Goal: Information Seeking & Learning: Learn about a topic

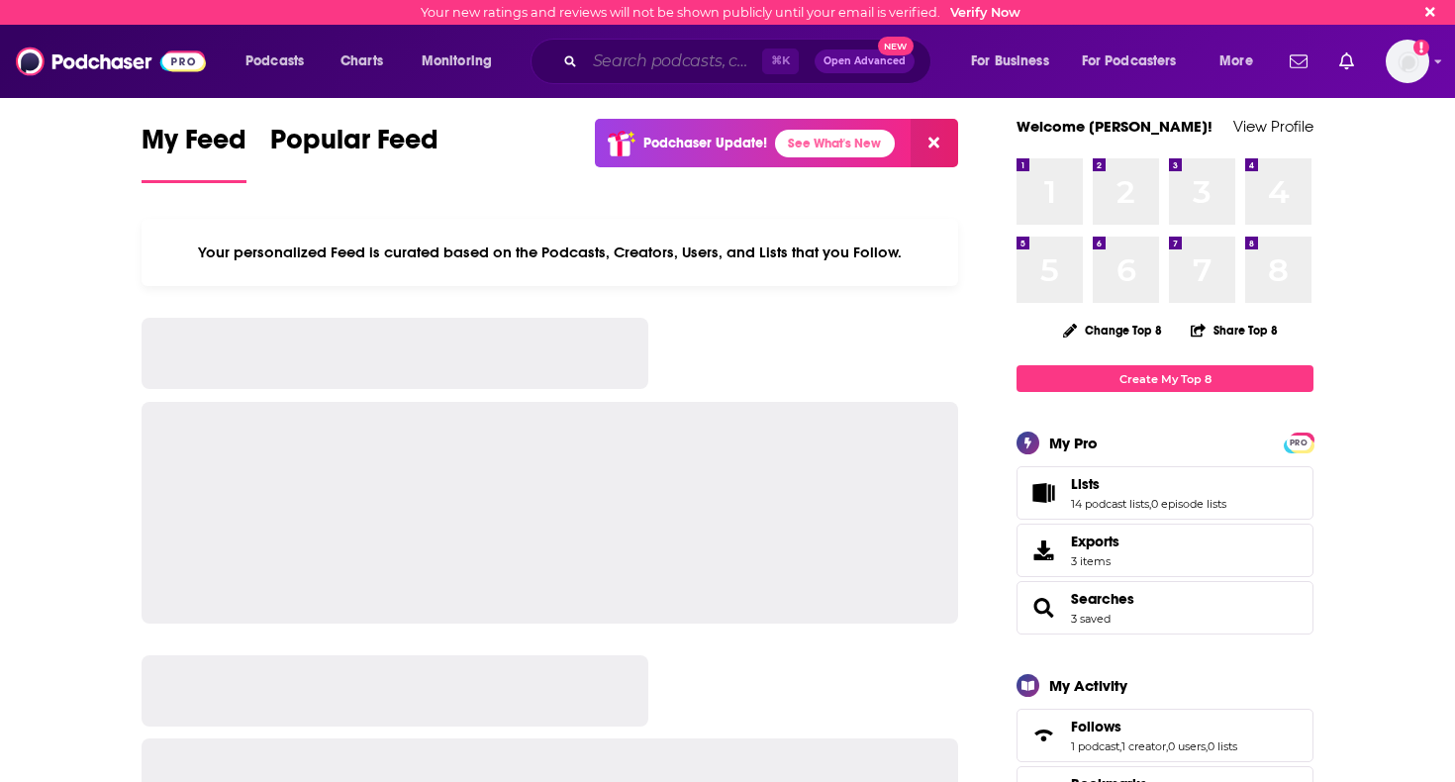
click at [690, 58] on input "Search podcasts, credits, & more..." at bounding box center [673, 62] width 177 height 32
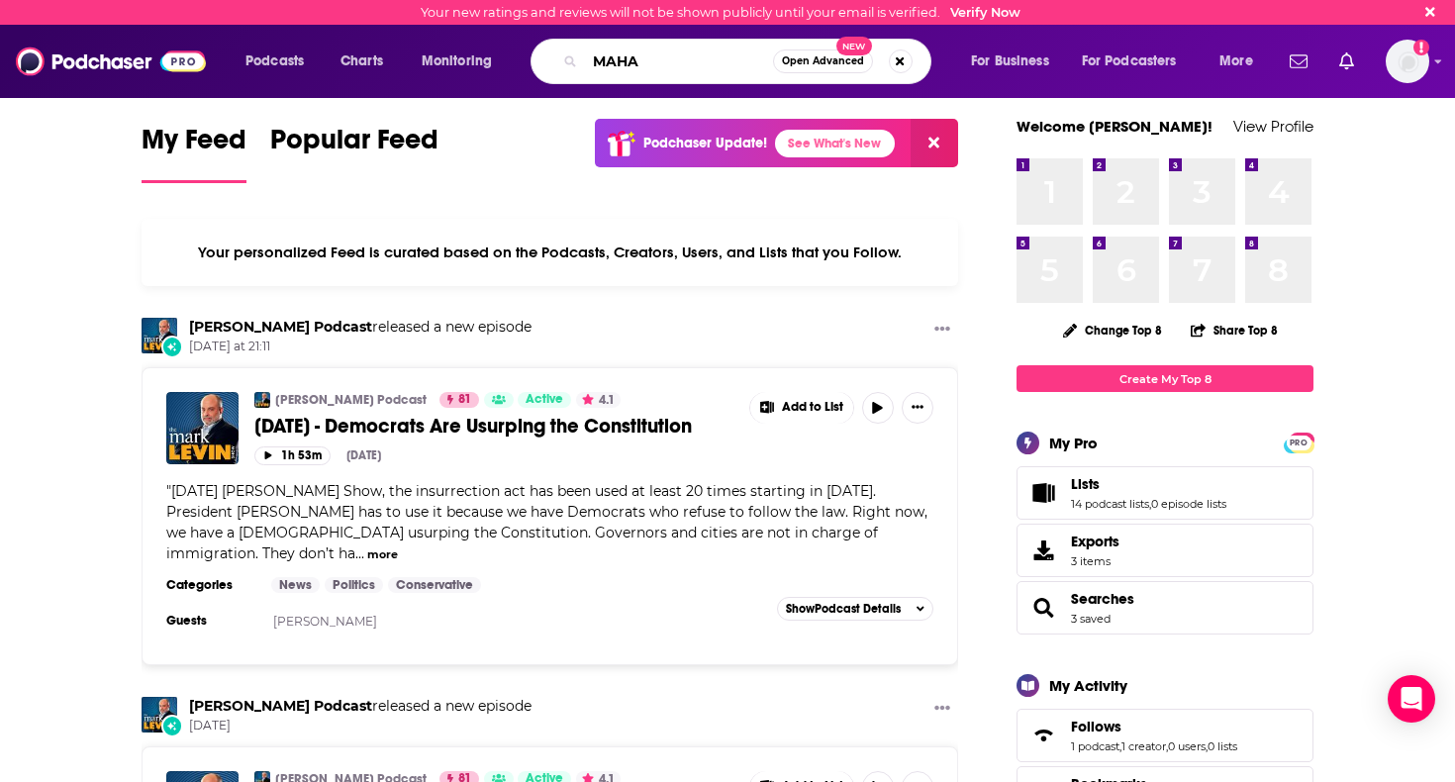
type input "MAHA"
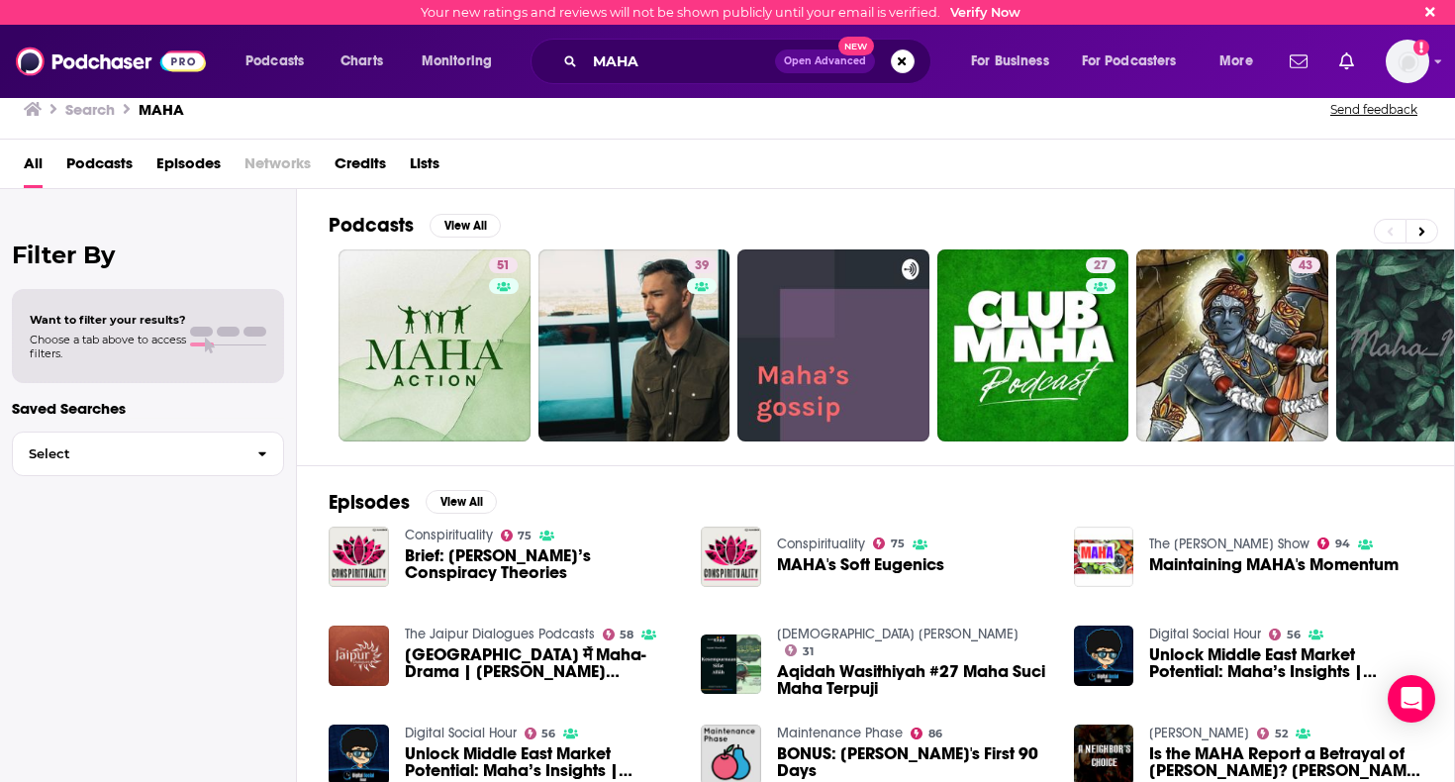
click at [124, 157] on span "Podcasts" at bounding box center [99, 167] width 66 height 41
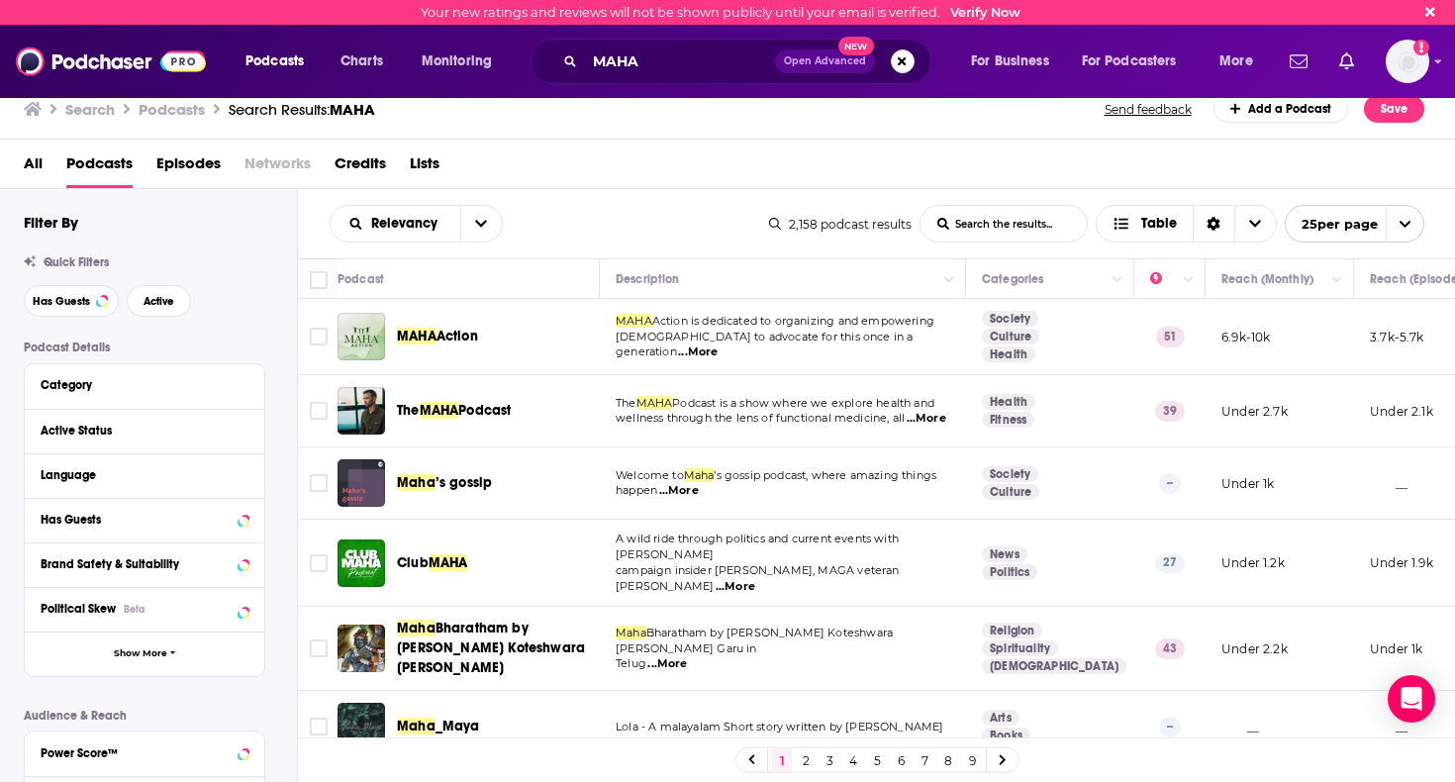
click at [191, 161] on span "Episodes" at bounding box center [188, 167] width 64 height 41
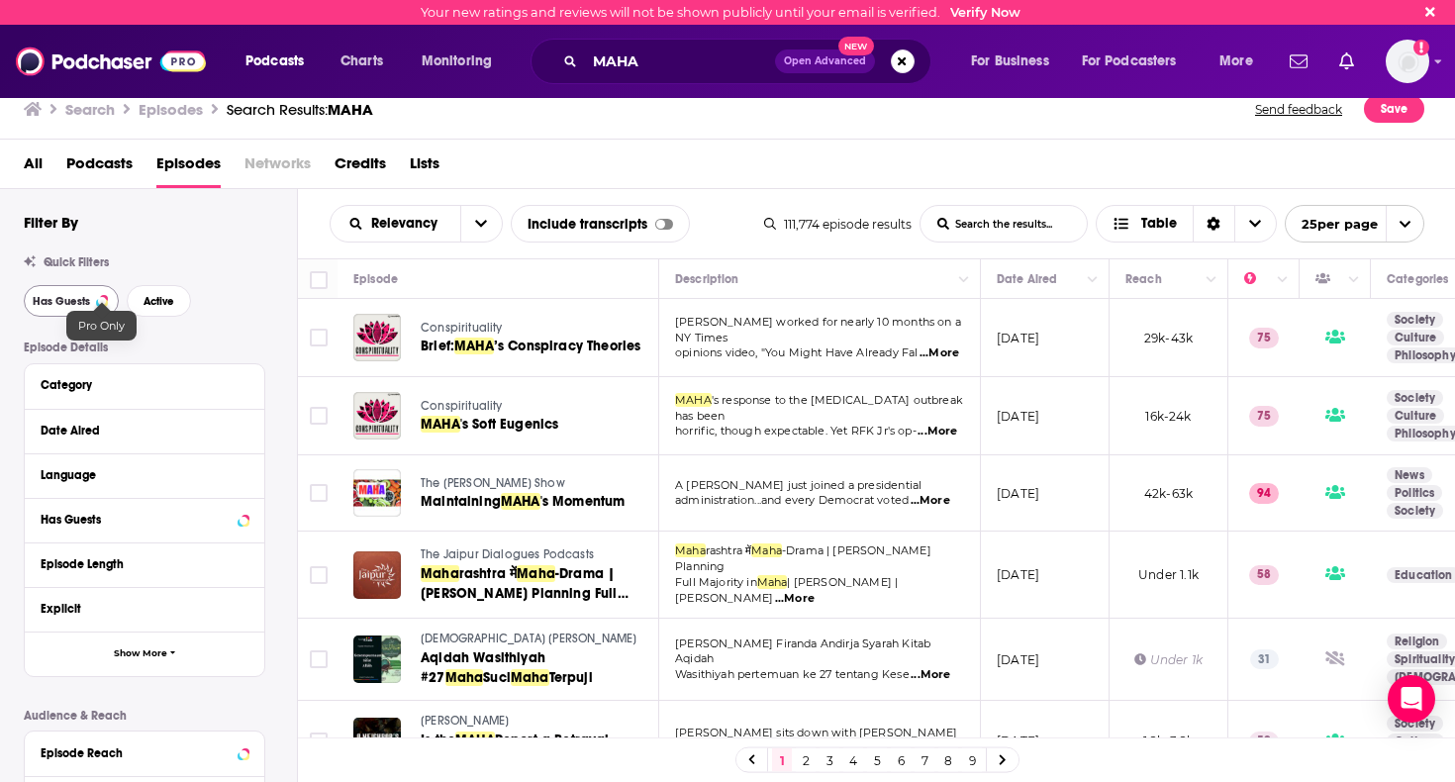
click at [88, 300] on span "Has Guests" at bounding box center [61, 301] width 57 height 11
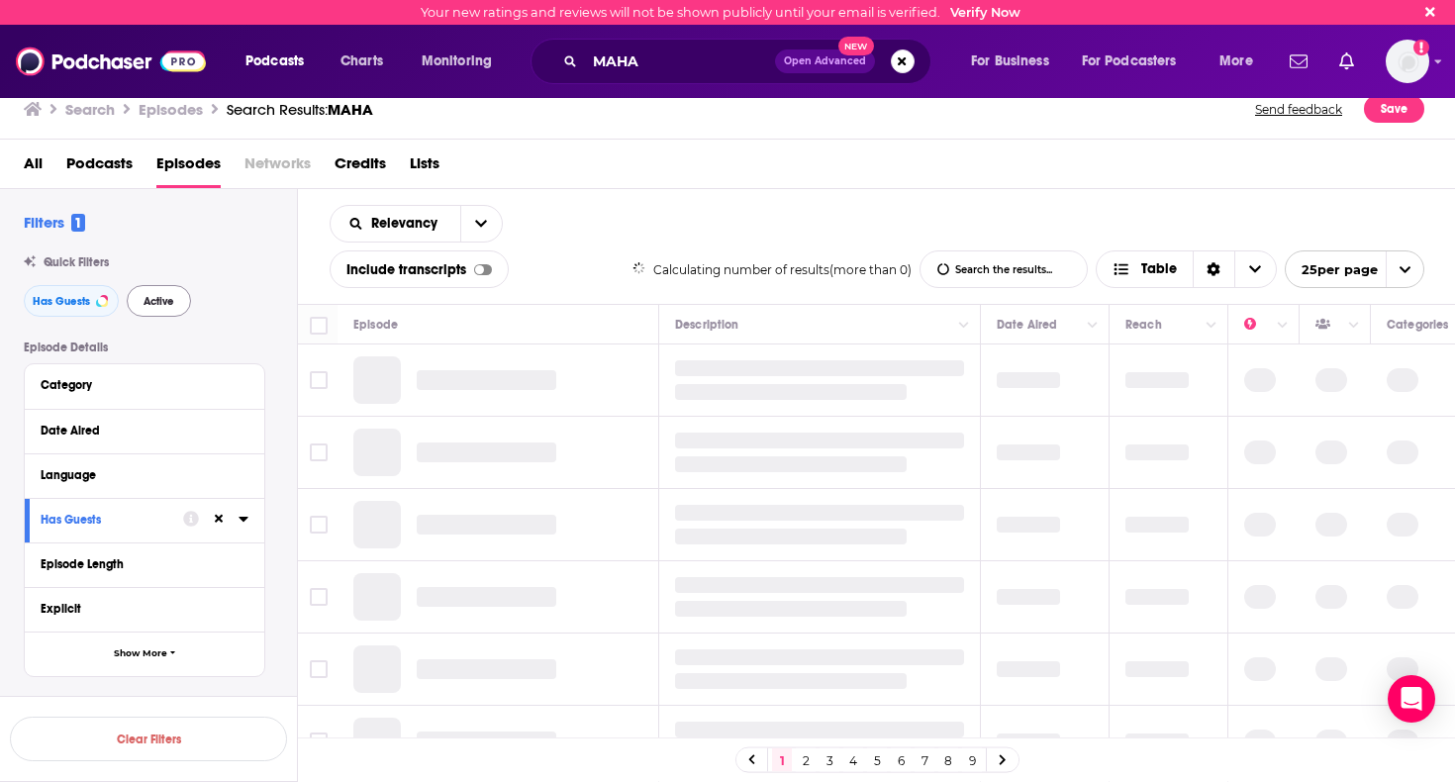
click at [177, 302] on button "Active" at bounding box center [159, 301] width 64 height 32
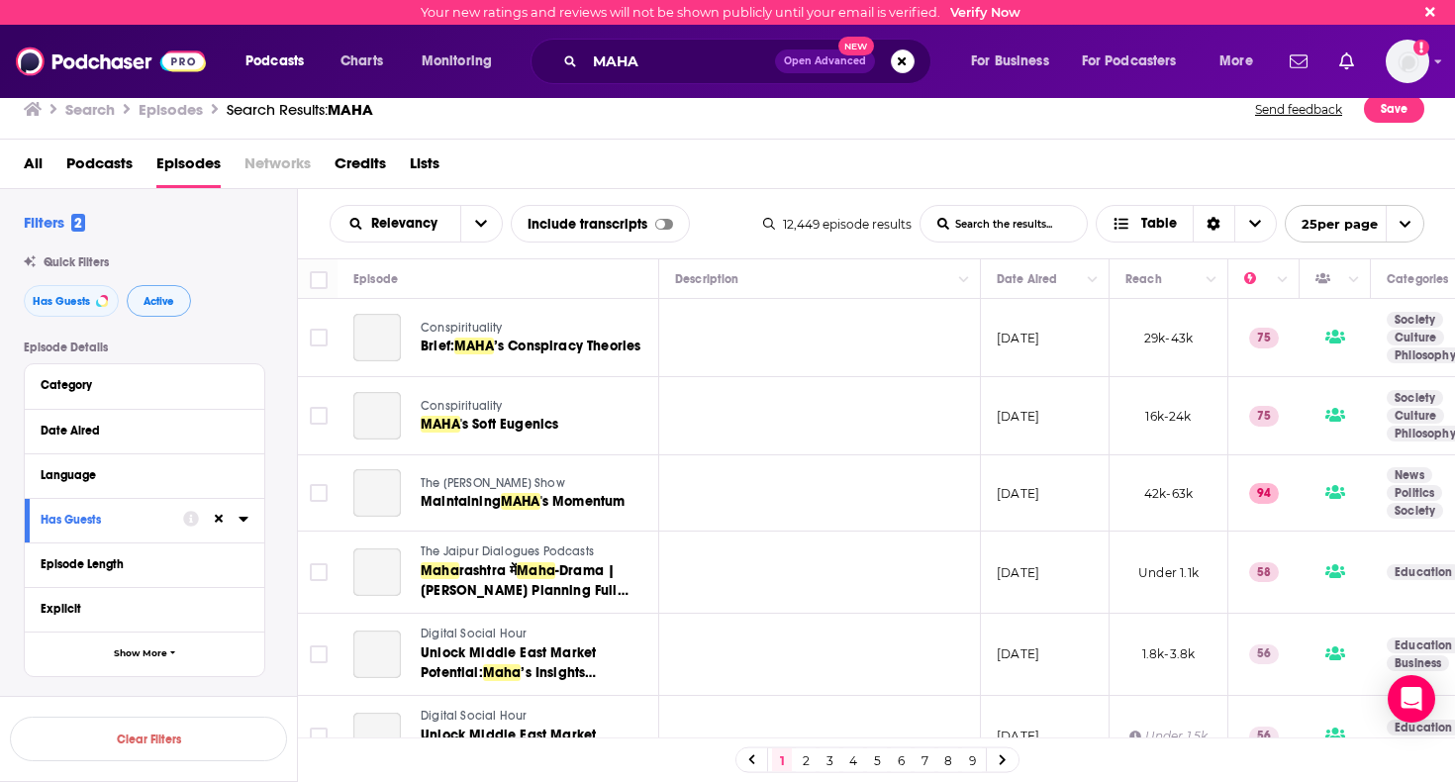
click at [80, 299] on span "Has Guests" at bounding box center [61, 301] width 57 height 11
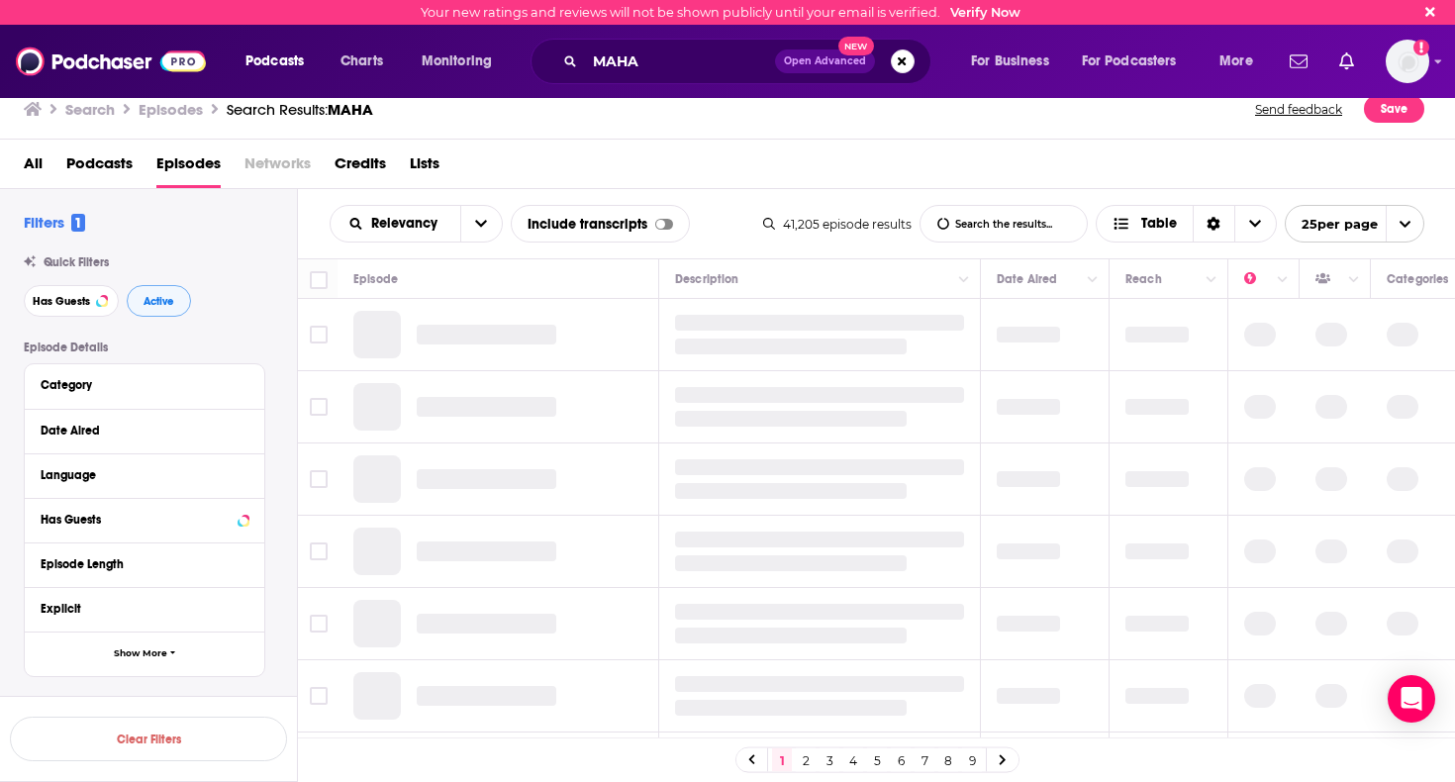
click at [159, 297] on span "Active" at bounding box center [158, 301] width 31 height 11
click at [163, 309] on button "Active" at bounding box center [159, 301] width 64 height 32
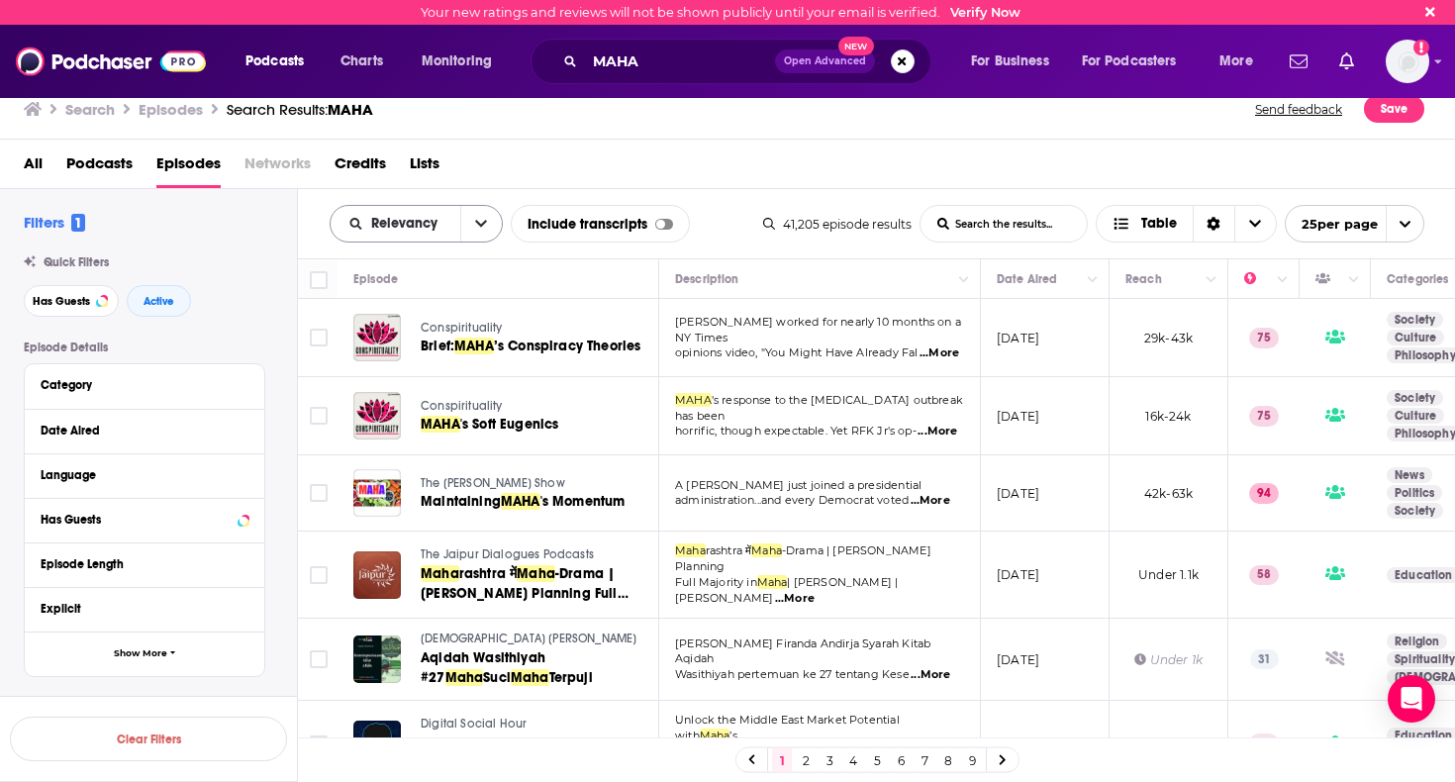
click at [475, 231] on icon "open menu" at bounding box center [481, 224] width 12 height 14
click at [431, 385] on div "Power Score" at bounding box center [416, 393] width 173 height 34
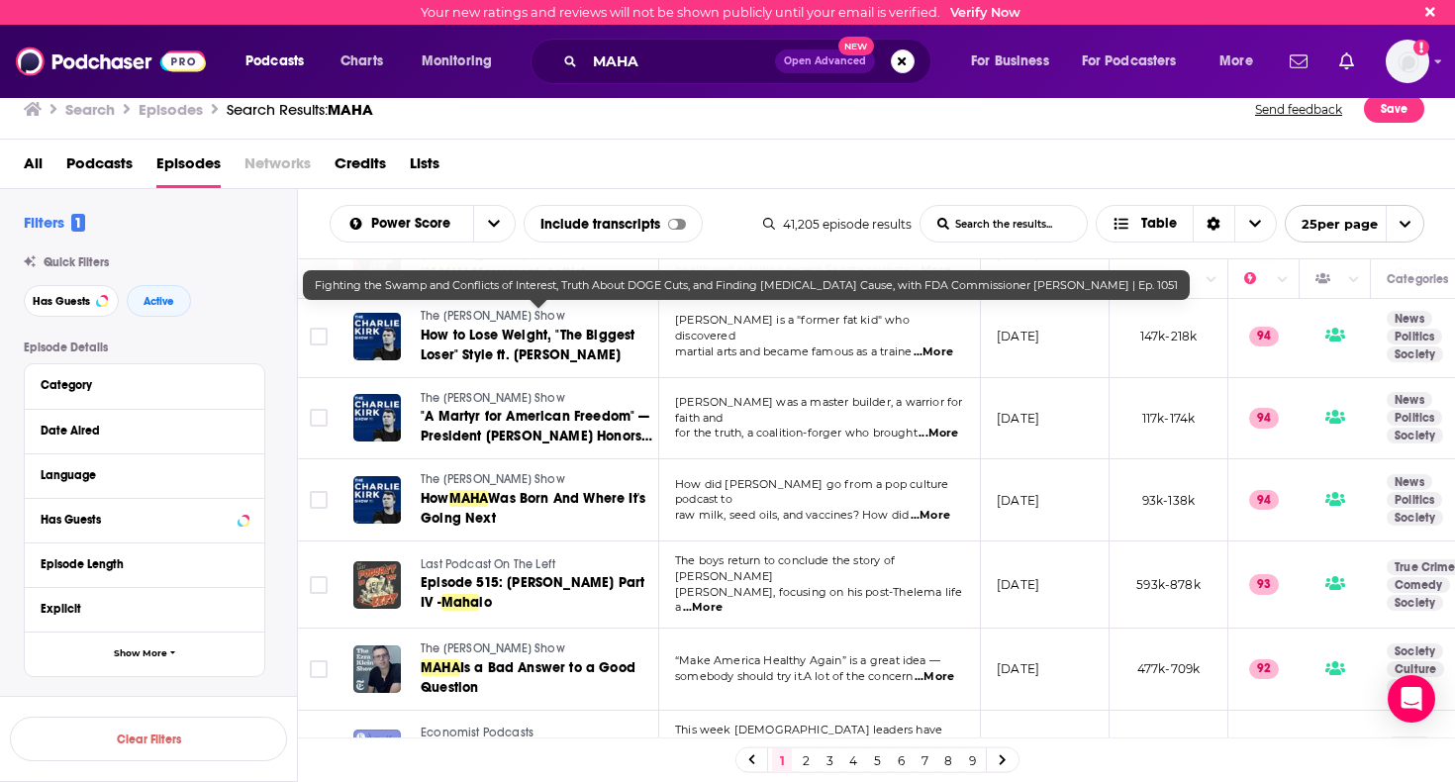
scroll to position [1562, 0]
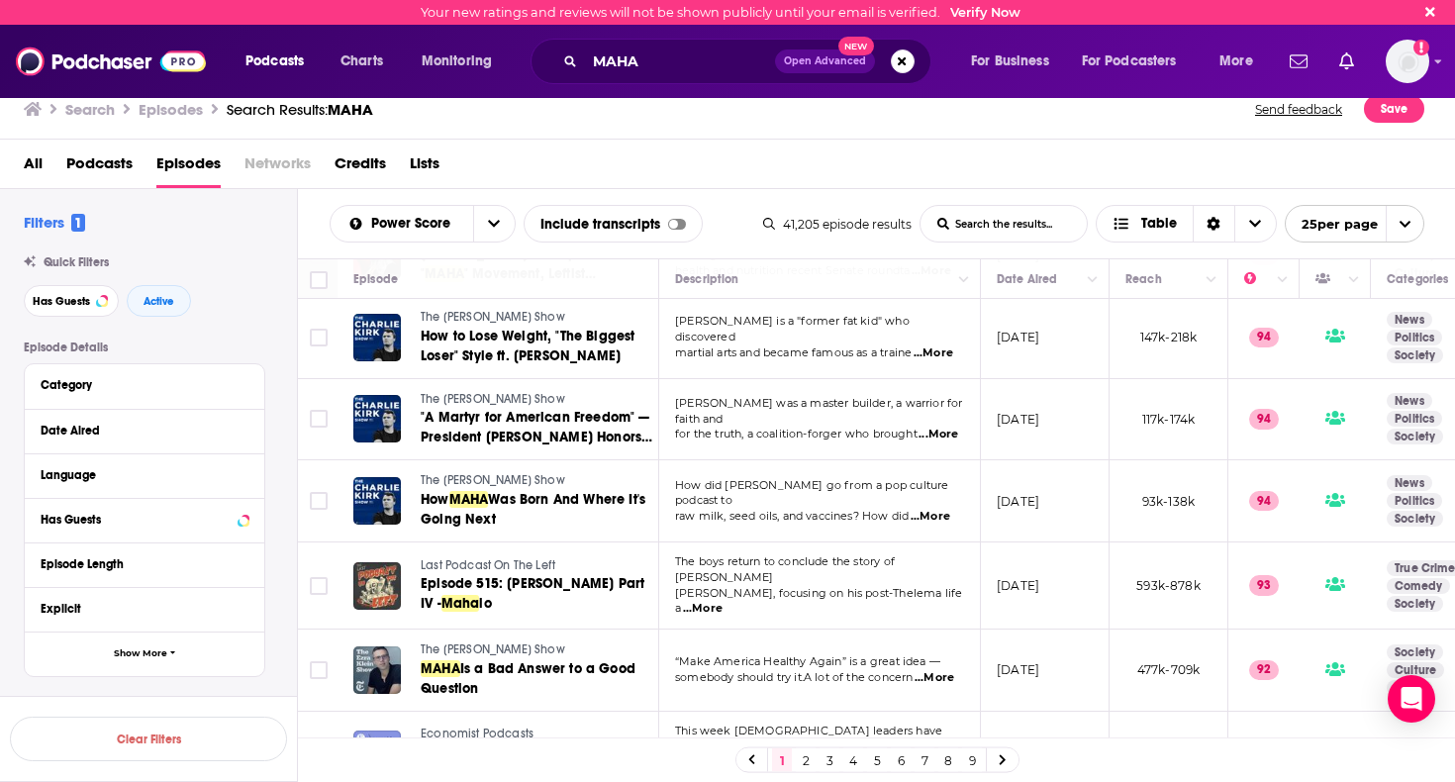
click at [806, 761] on link "2" at bounding box center [806, 760] width 20 height 24
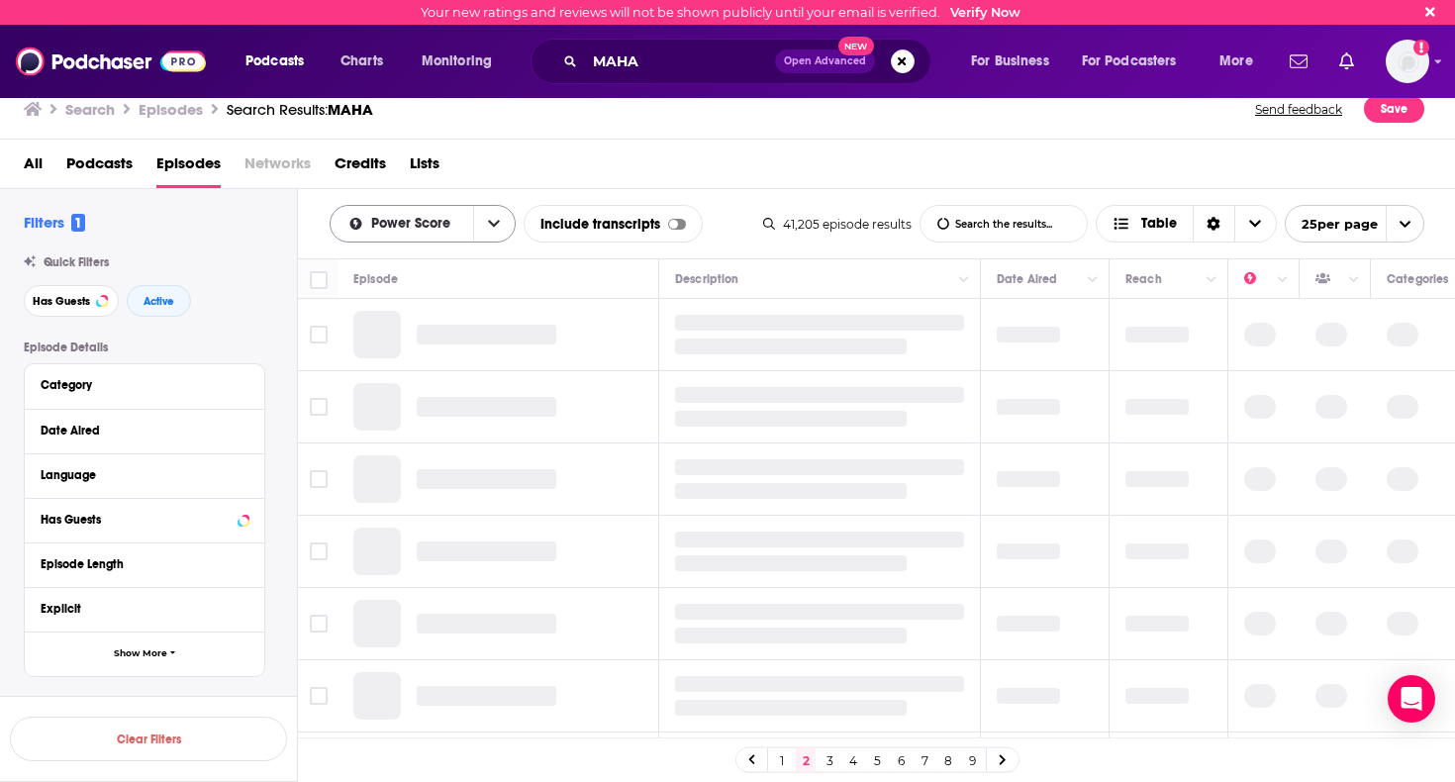
click at [493, 231] on icon "open menu" at bounding box center [494, 224] width 12 height 14
click at [420, 261] on span "Relevancy" at bounding box center [435, 259] width 130 height 11
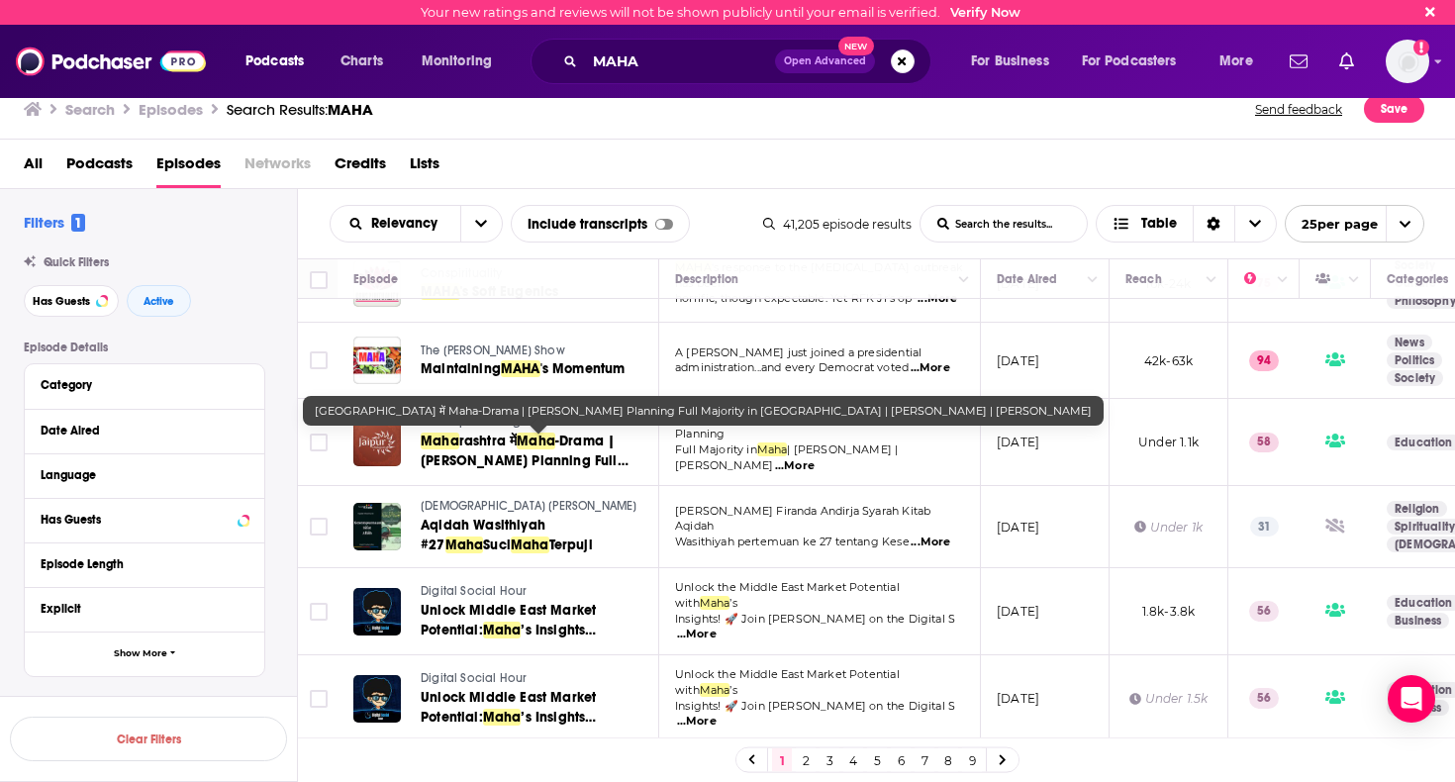
scroll to position [163, 0]
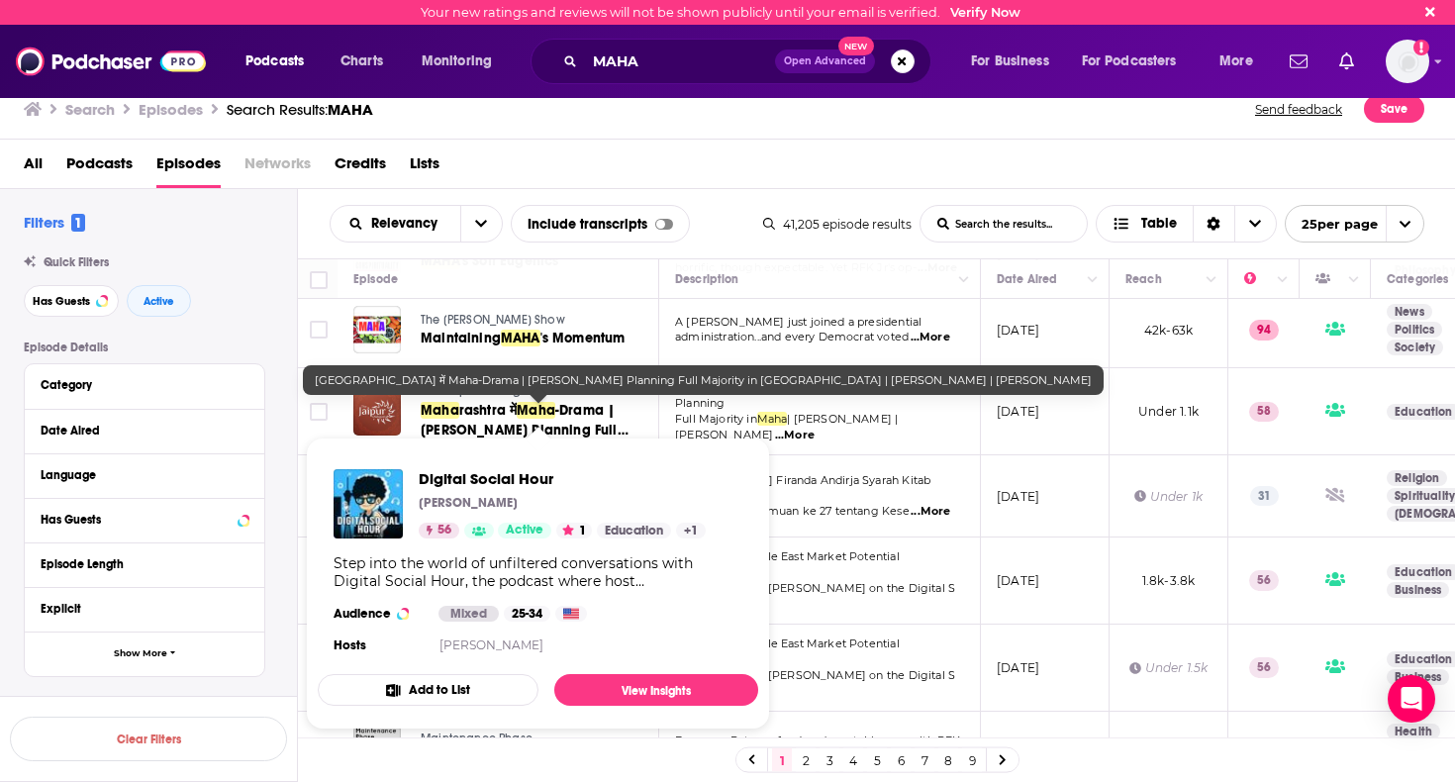
click at [501, 482] on span "Digital Social Hour" at bounding box center [562, 478] width 287 height 19
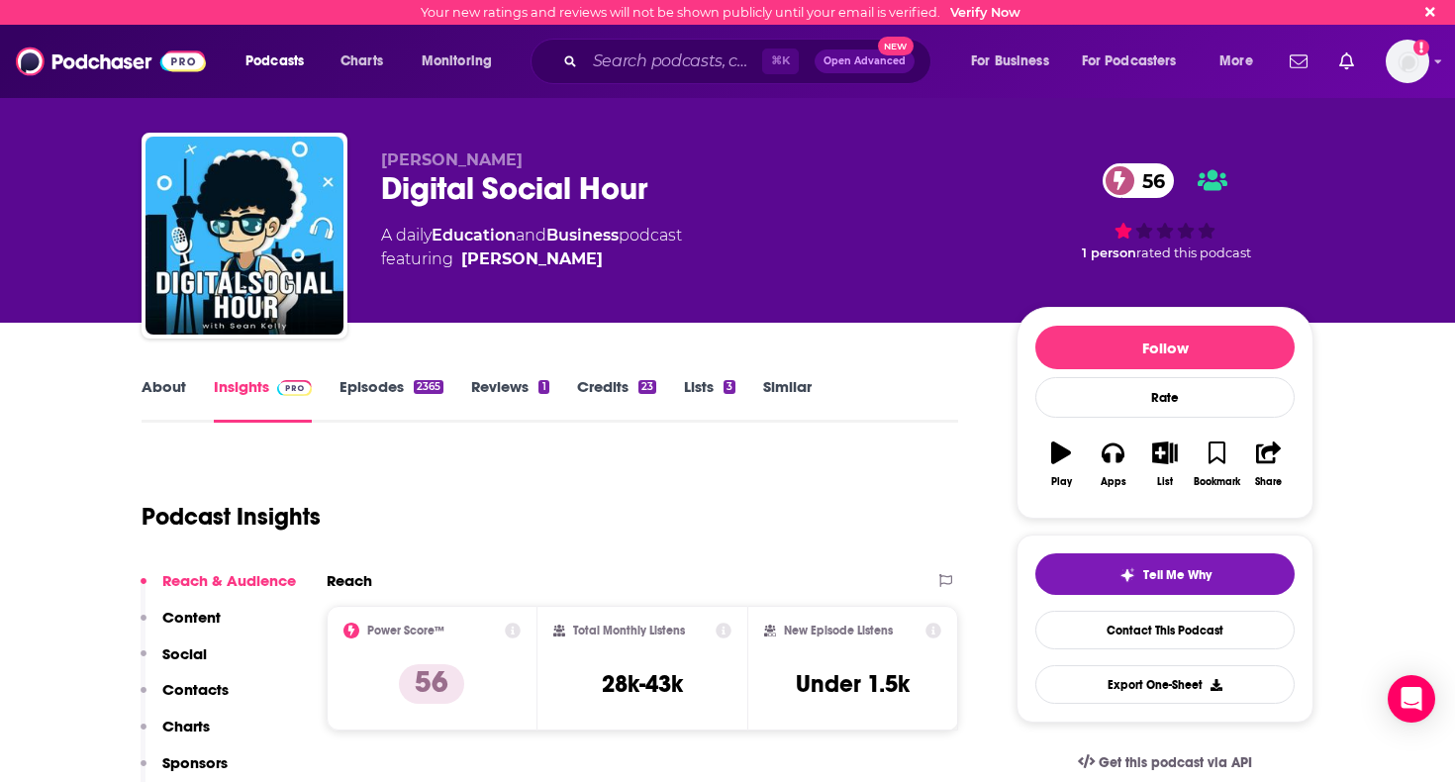
click at [174, 385] on link "About" at bounding box center [164, 400] width 45 height 46
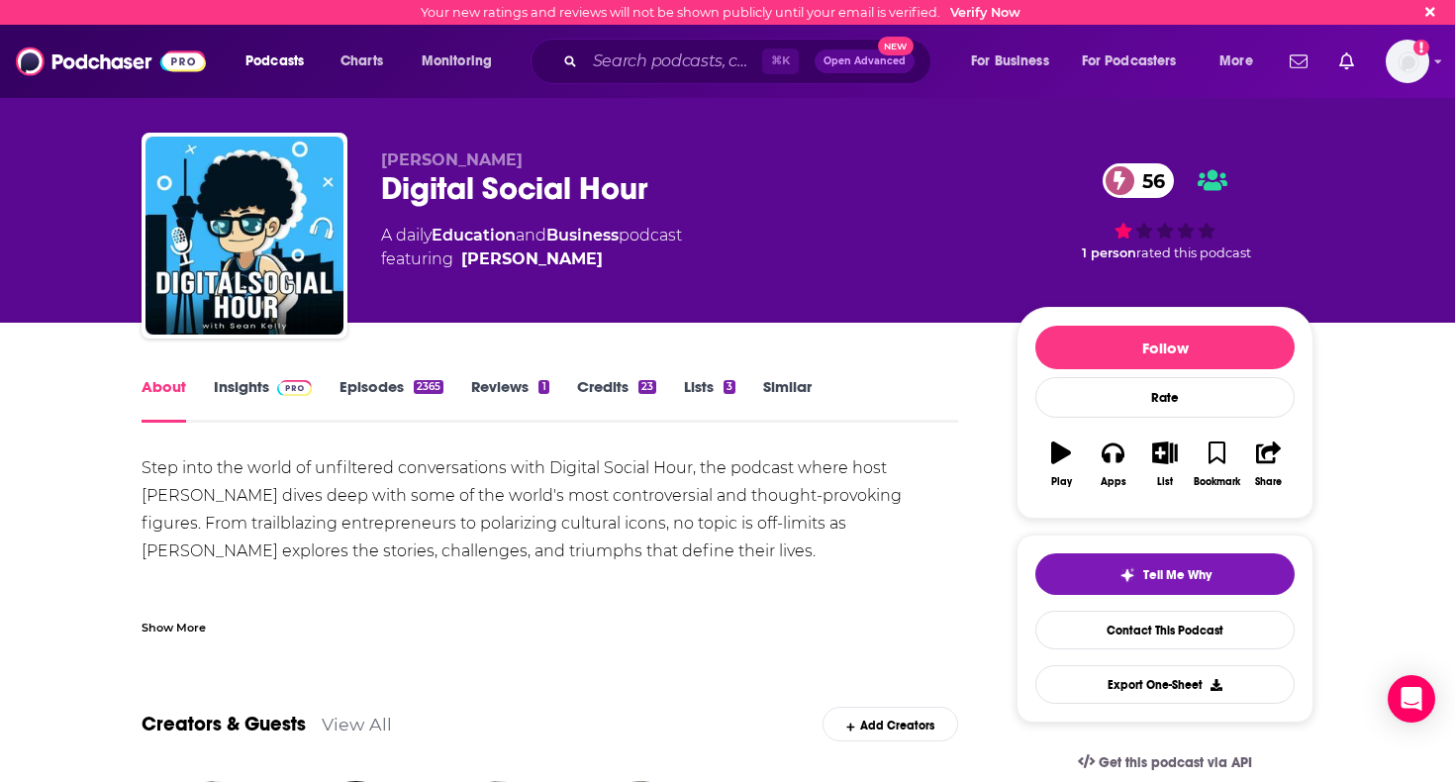
click at [239, 390] on link "Insights" at bounding box center [263, 400] width 98 height 46
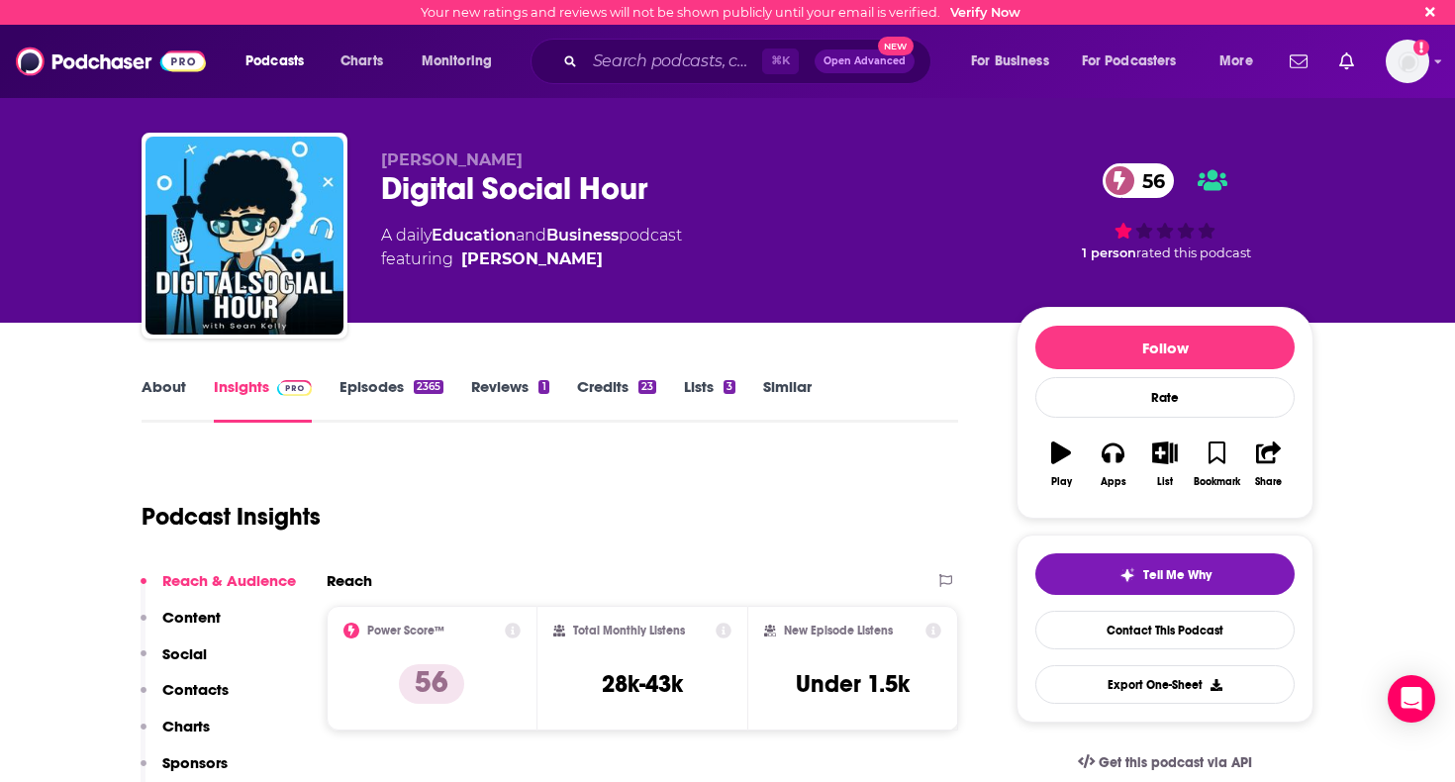
click at [374, 387] on link "Episodes 2365" at bounding box center [391, 400] width 104 height 46
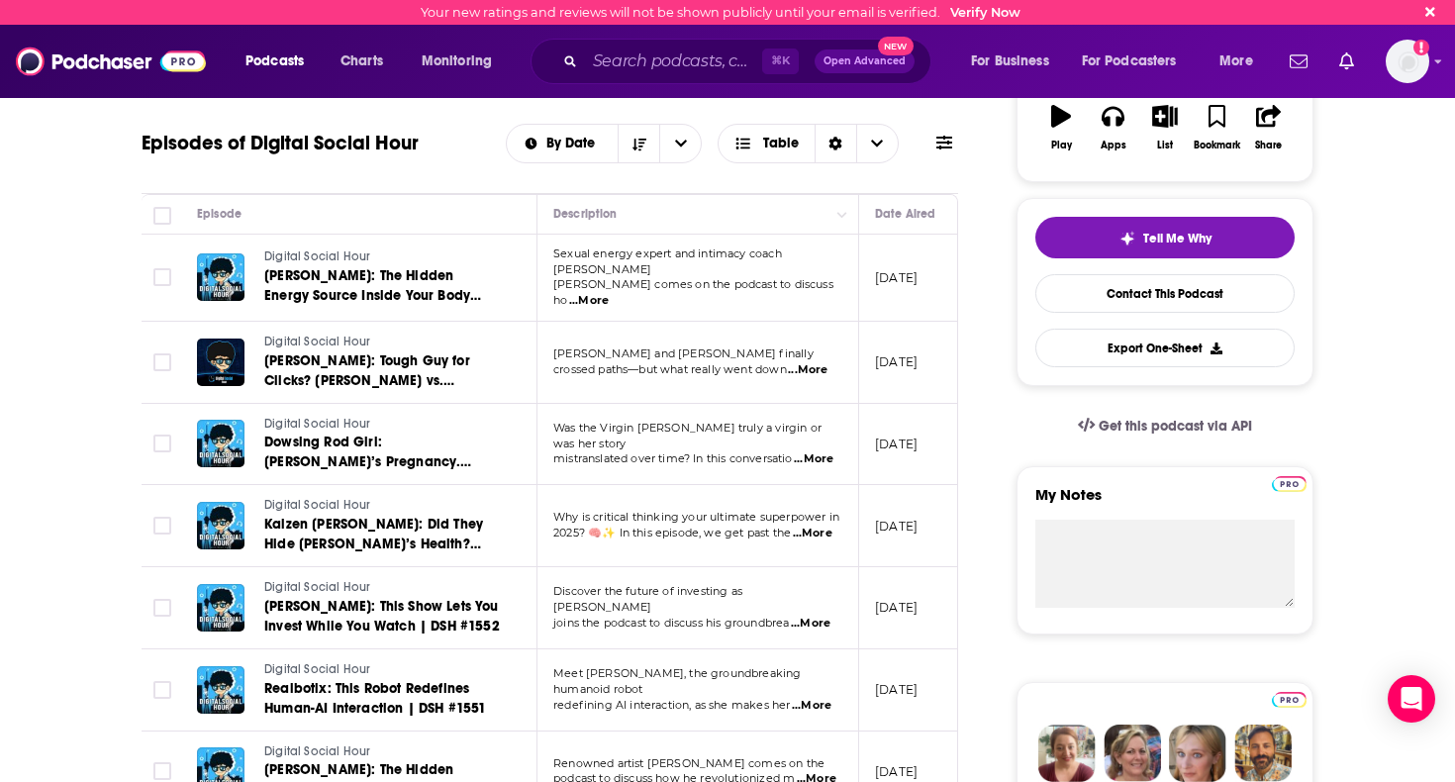
scroll to position [337, 0]
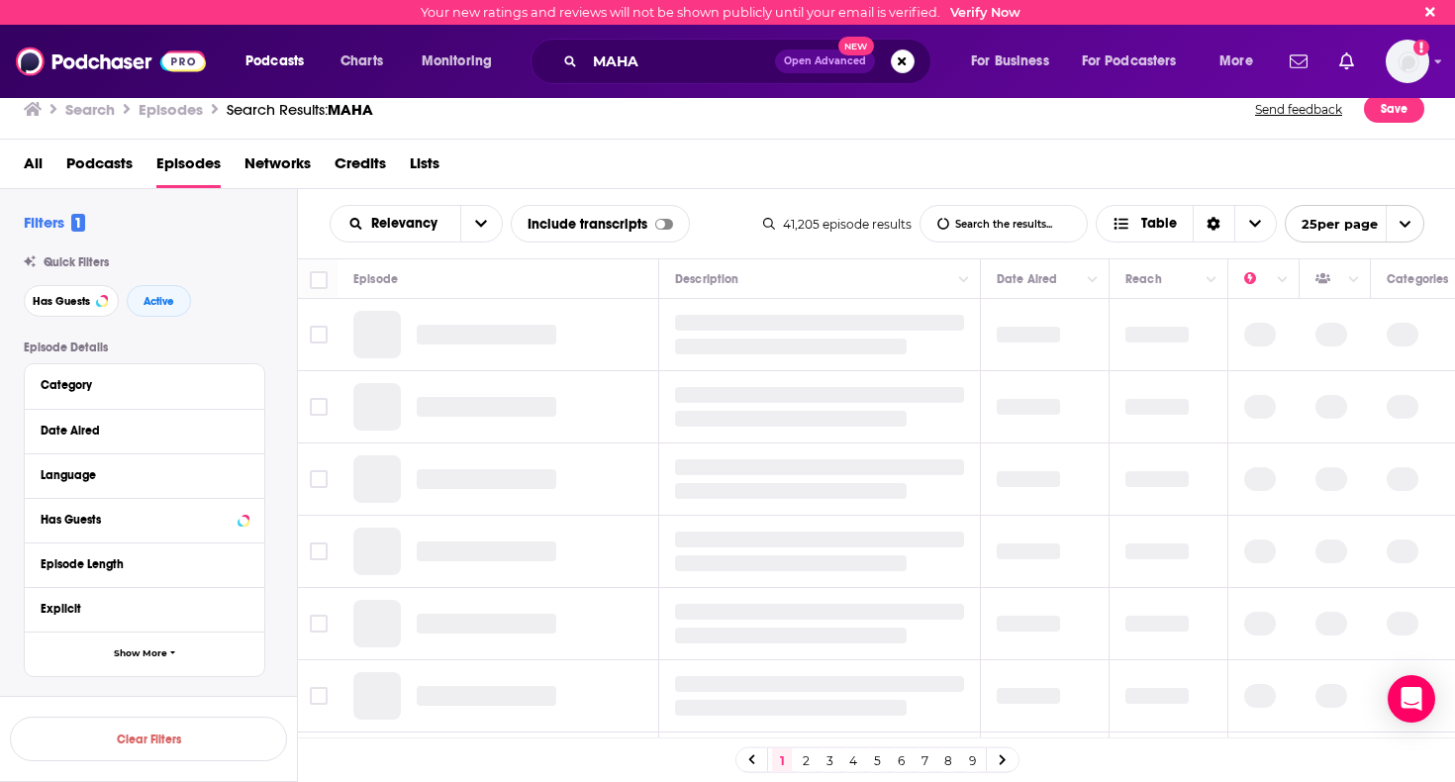
click at [1431, 12] on icon at bounding box center [1430, 12] width 10 height 10
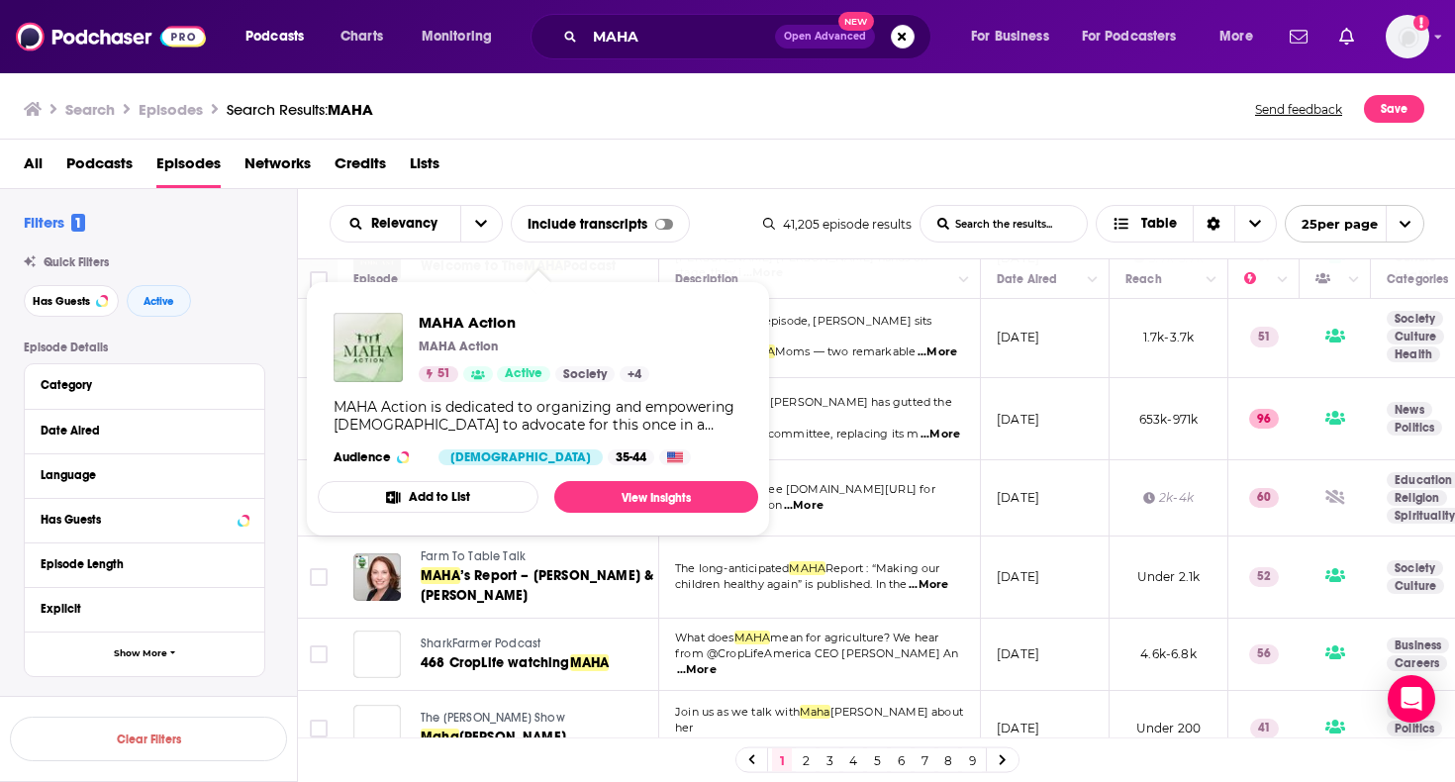
scroll to position [1128, 0]
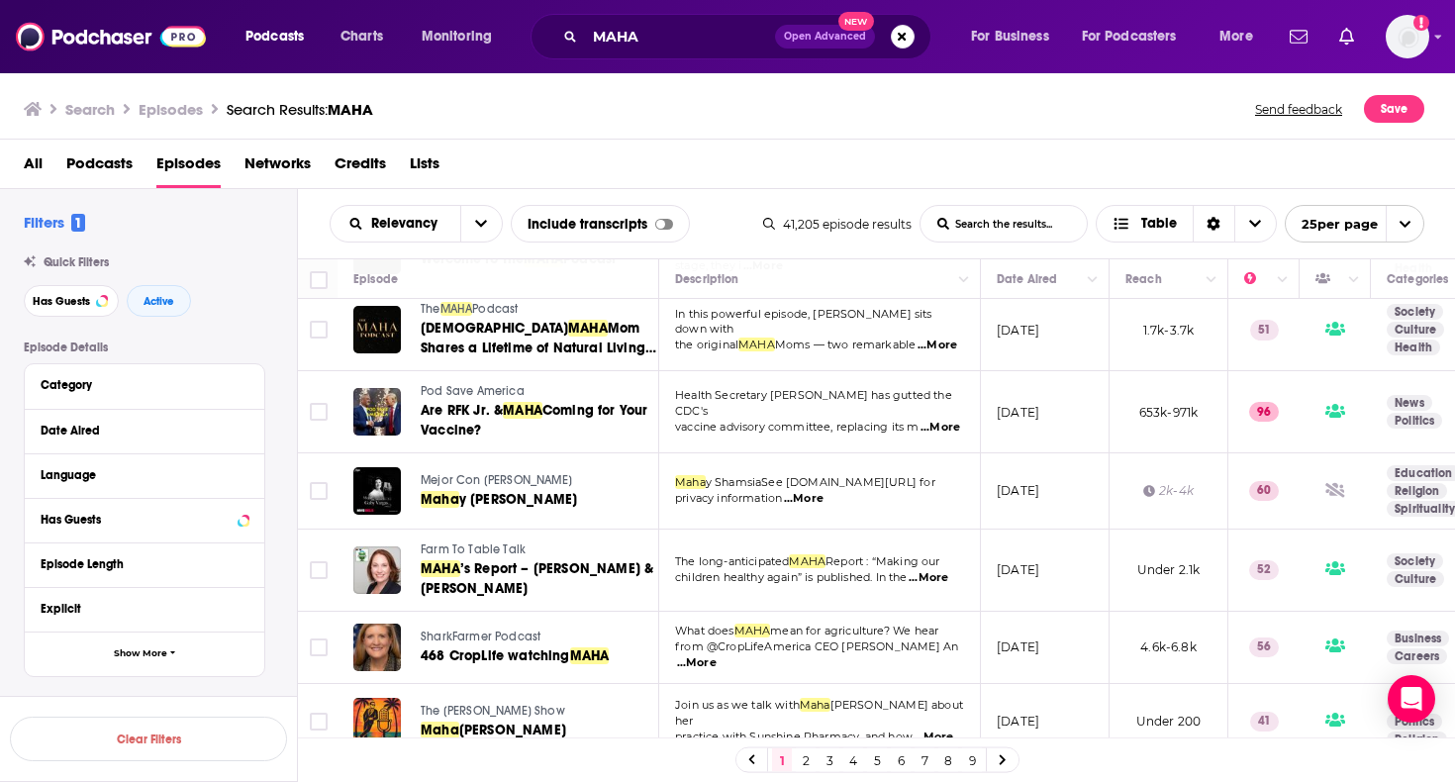
click at [431, 542] on span "Farm To Table Talk" at bounding box center [473, 549] width 105 height 14
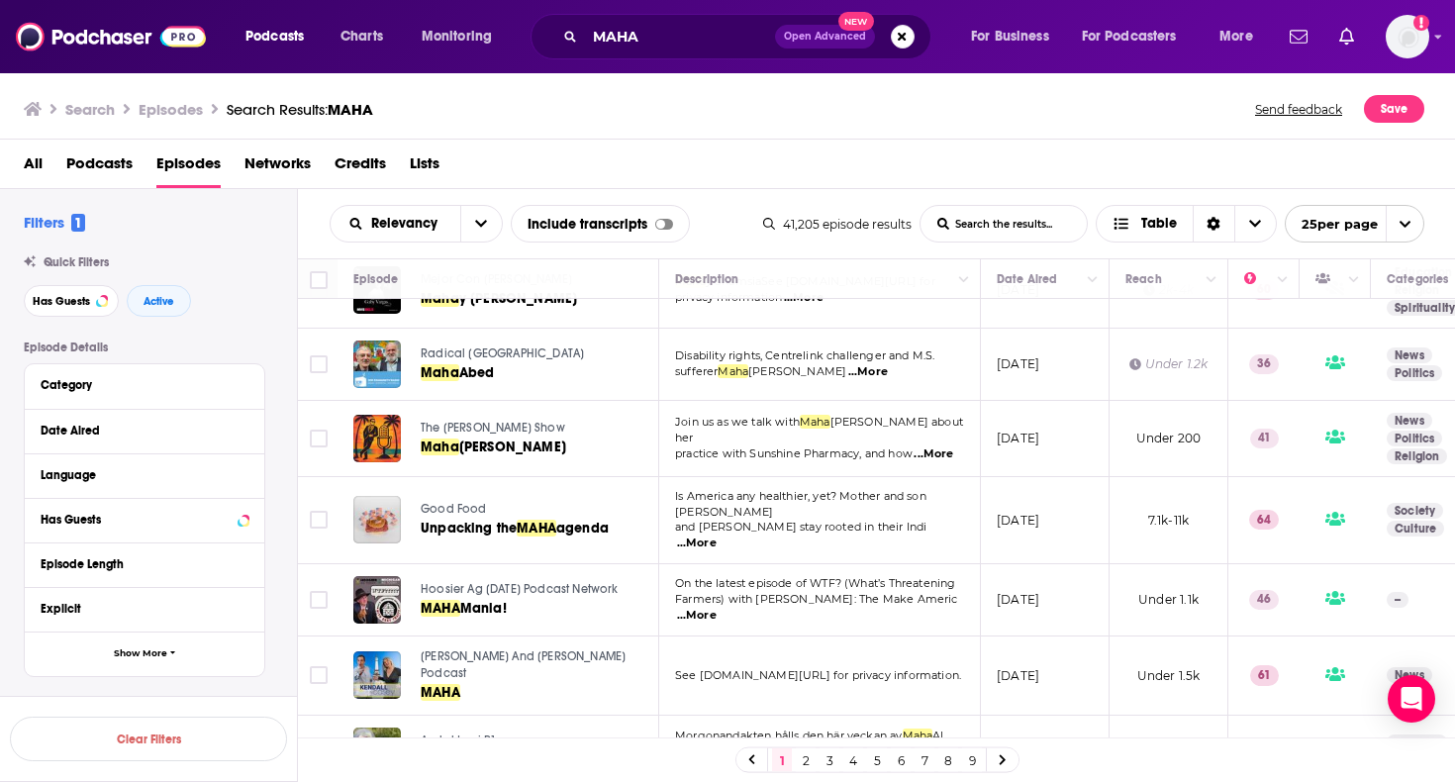
click at [804, 758] on link "2" at bounding box center [806, 760] width 20 height 24
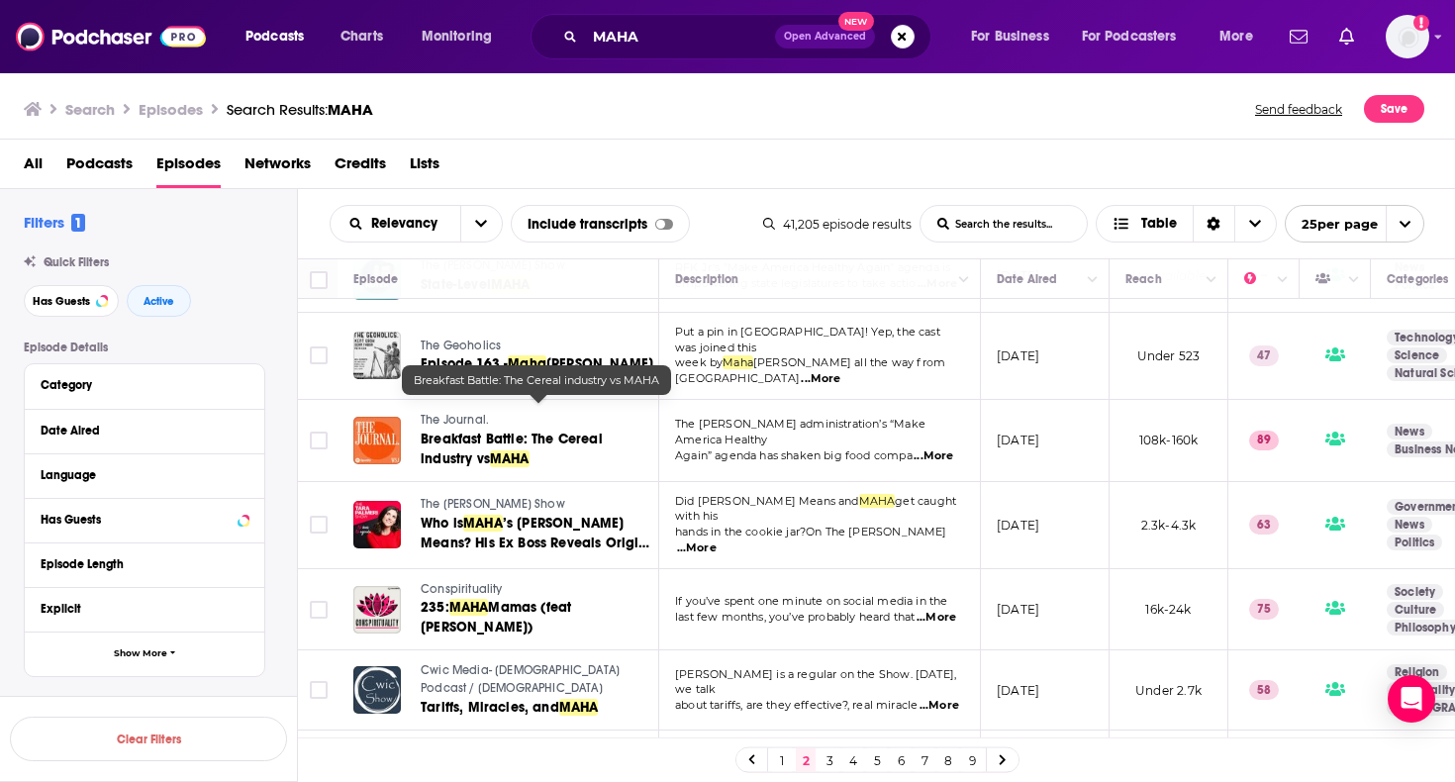
scroll to position [494, 0]
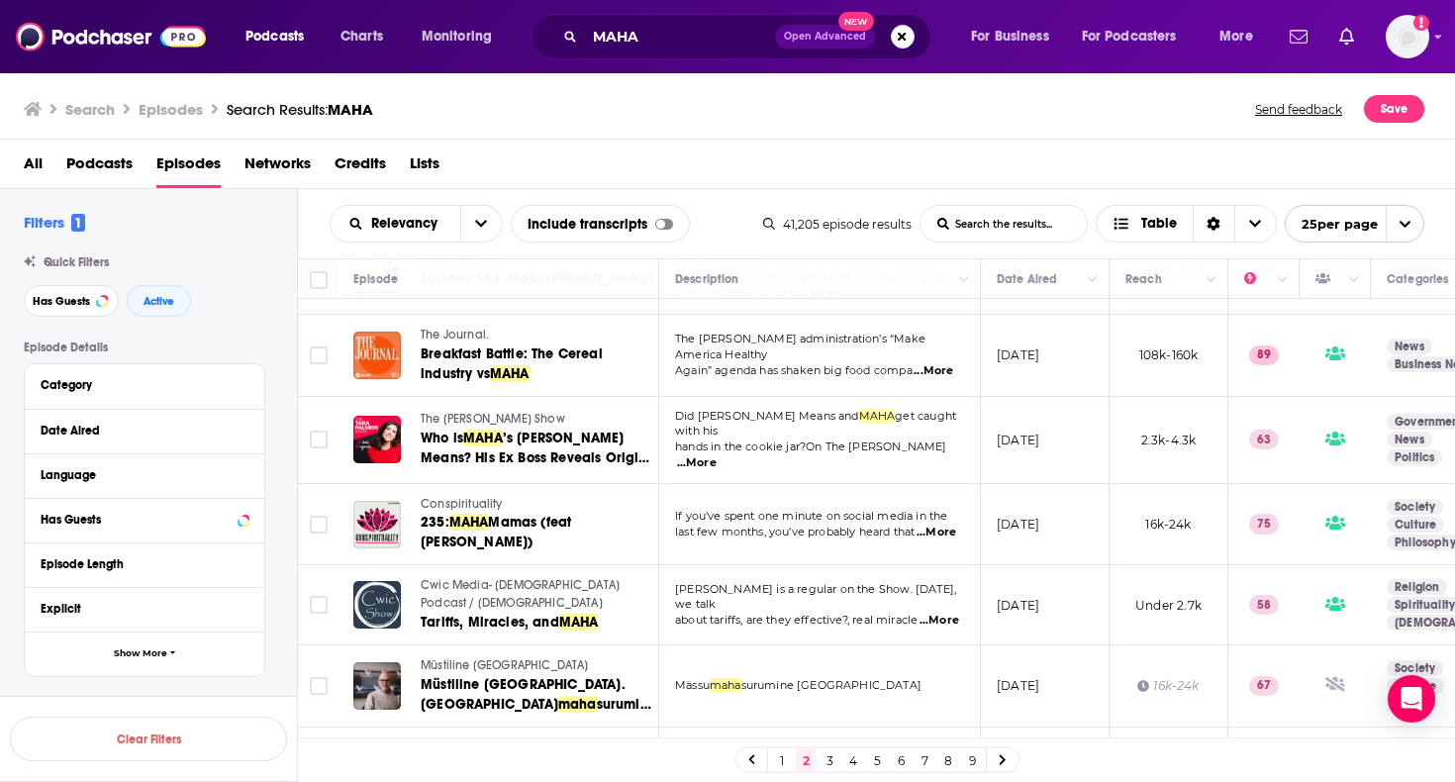
click at [509, 412] on span "The [PERSON_NAME] Show" at bounding box center [493, 419] width 144 height 14
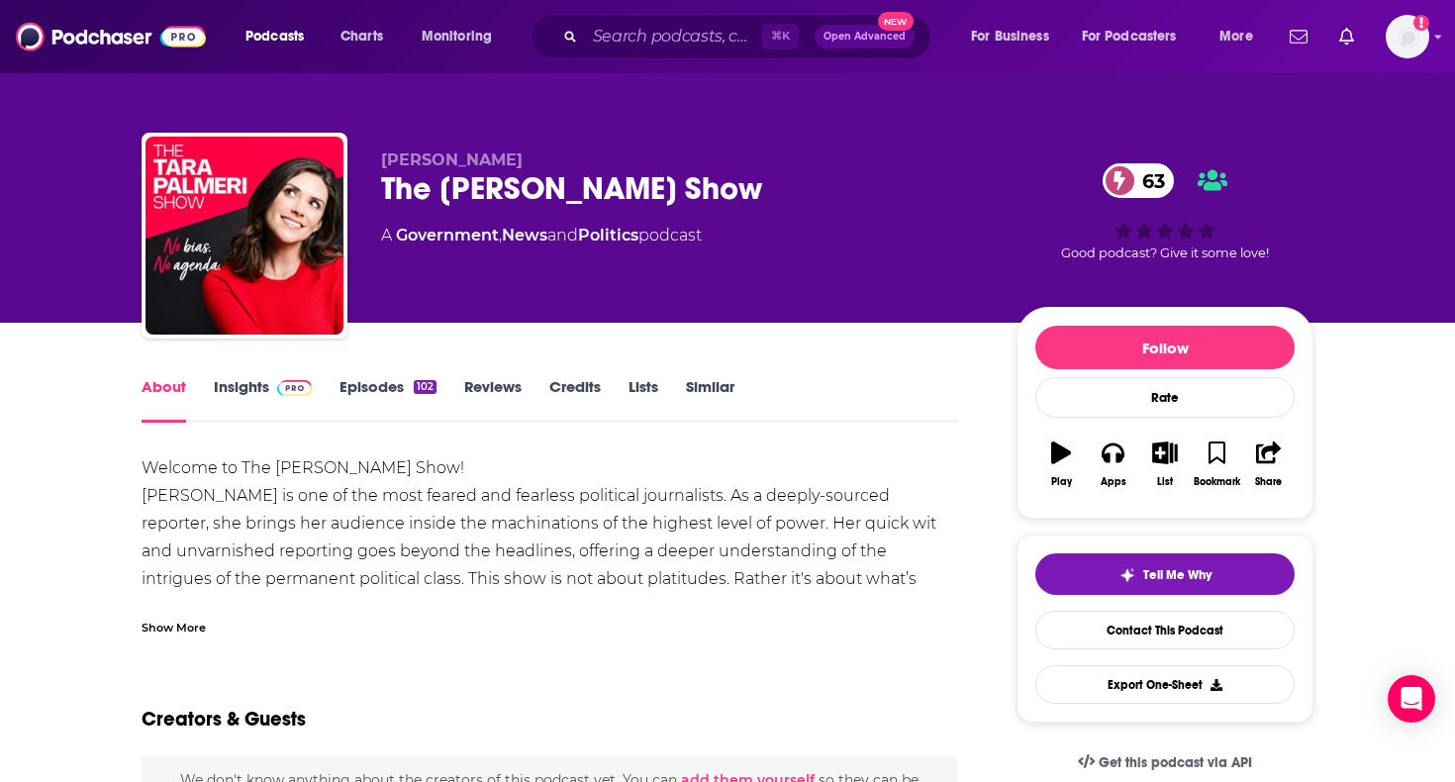
click at [289, 393] on img at bounding box center [294, 388] width 35 height 16
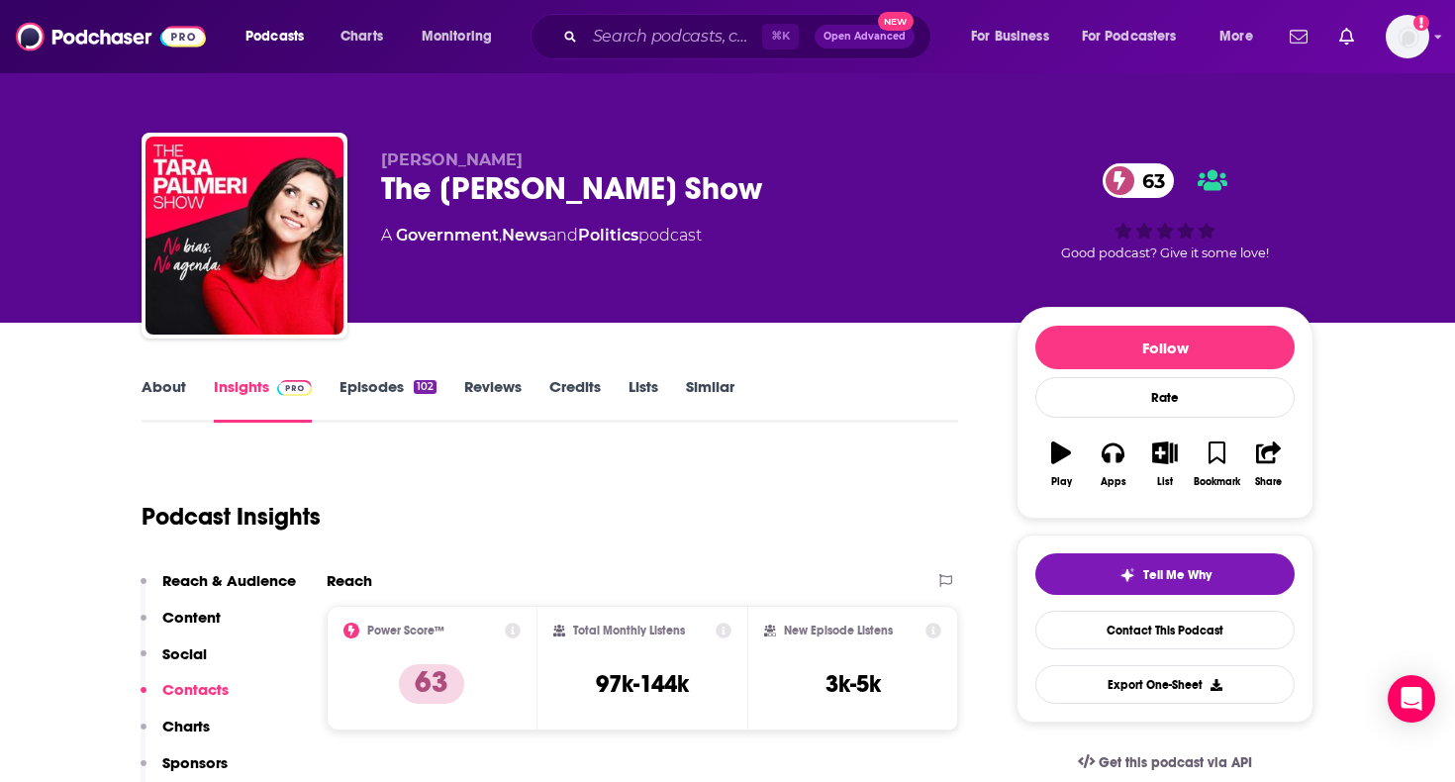
click at [402, 382] on link "Episodes 102" at bounding box center [387, 400] width 97 height 46
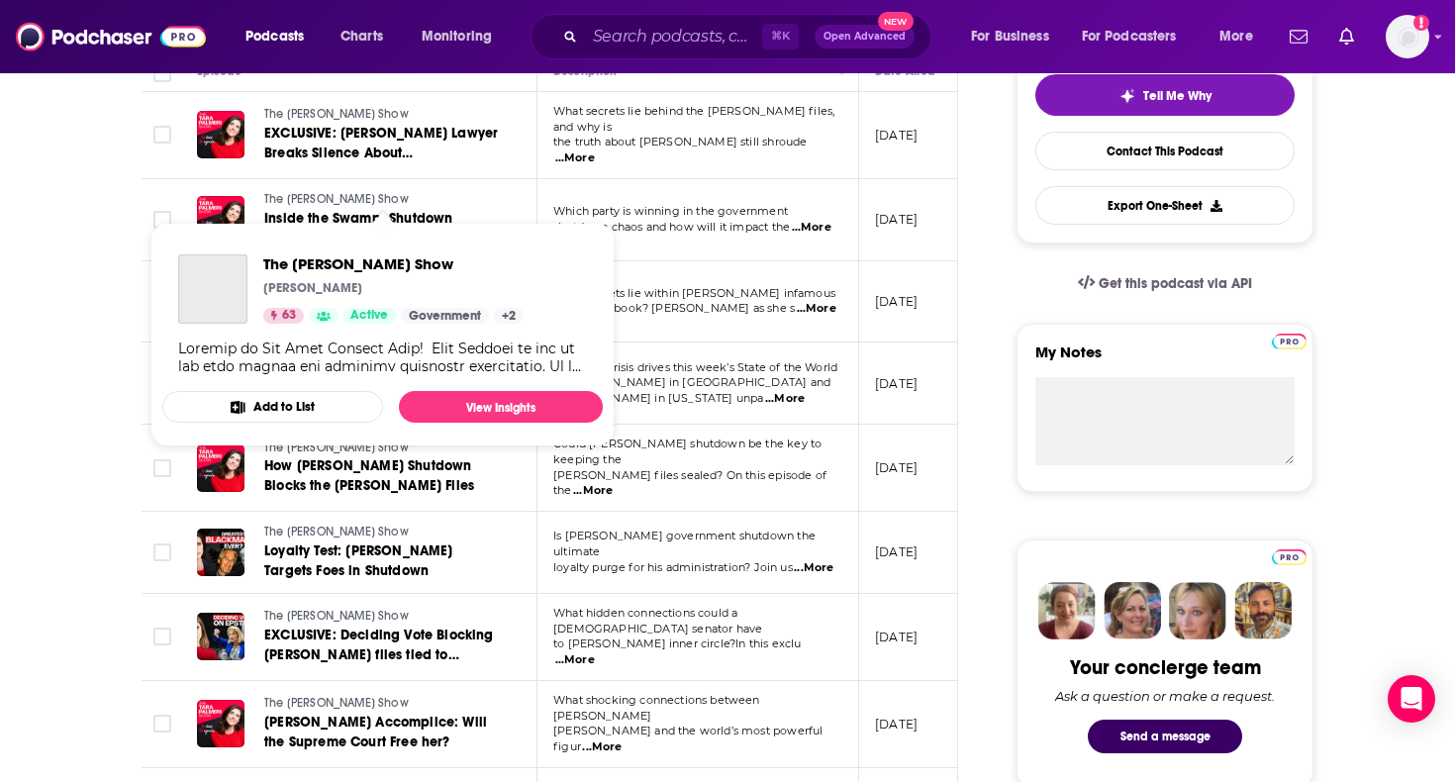
scroll to position [86, 0]
